Goal: Check status

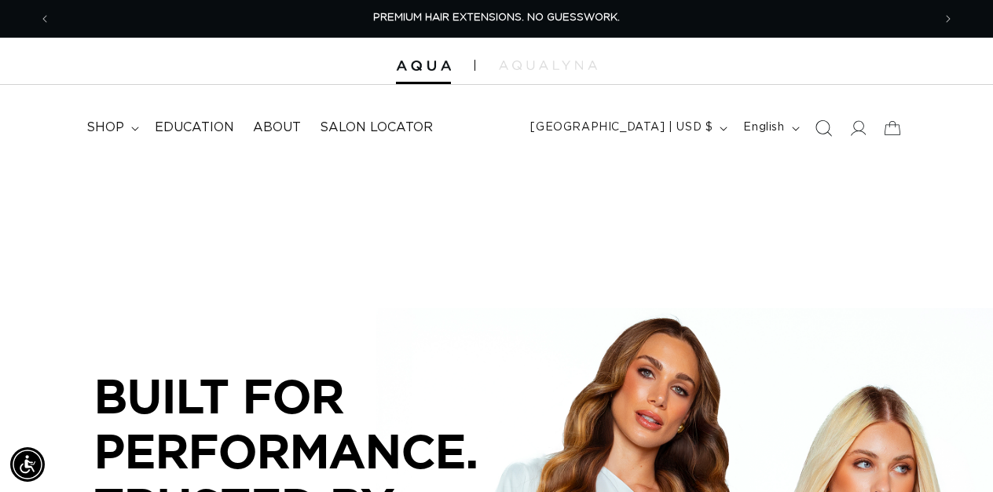
click at [823, 131] on icon "Search" at bounding box center [822, 127] width 16 height 16
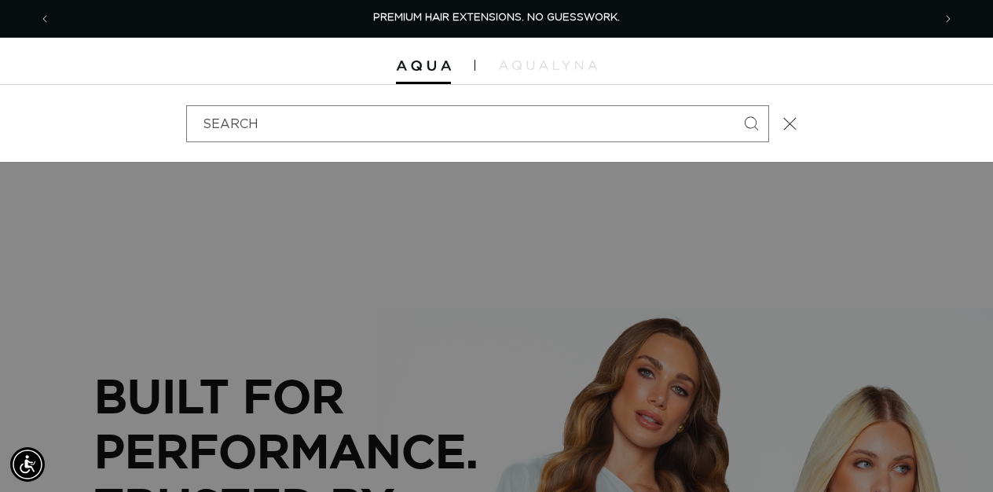
click at [800, 123] on button "Close" at bounding box center [790, 123] width 35 height 35
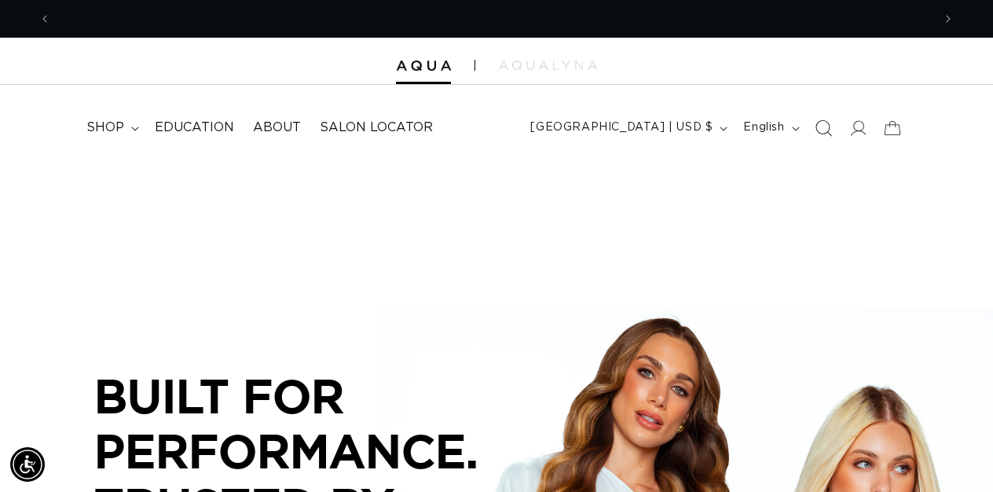
scroll to position [0, 881]
click at [859, 130] on icon at bounding box center [858, 128] width 16 height 16
